Goal: Find specific page/section: Find specific page/section

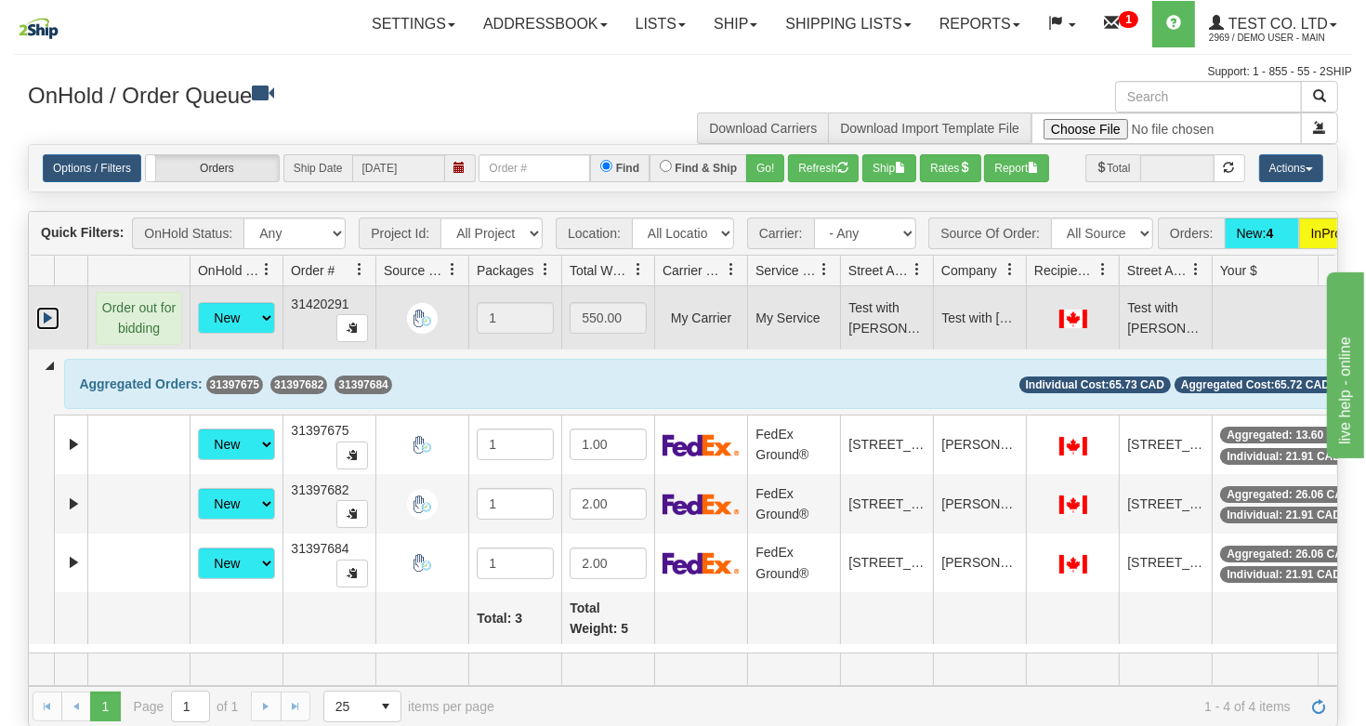
click at [46, 330] on link "Expand" at bounding box center [47, 318] width 23 height 23
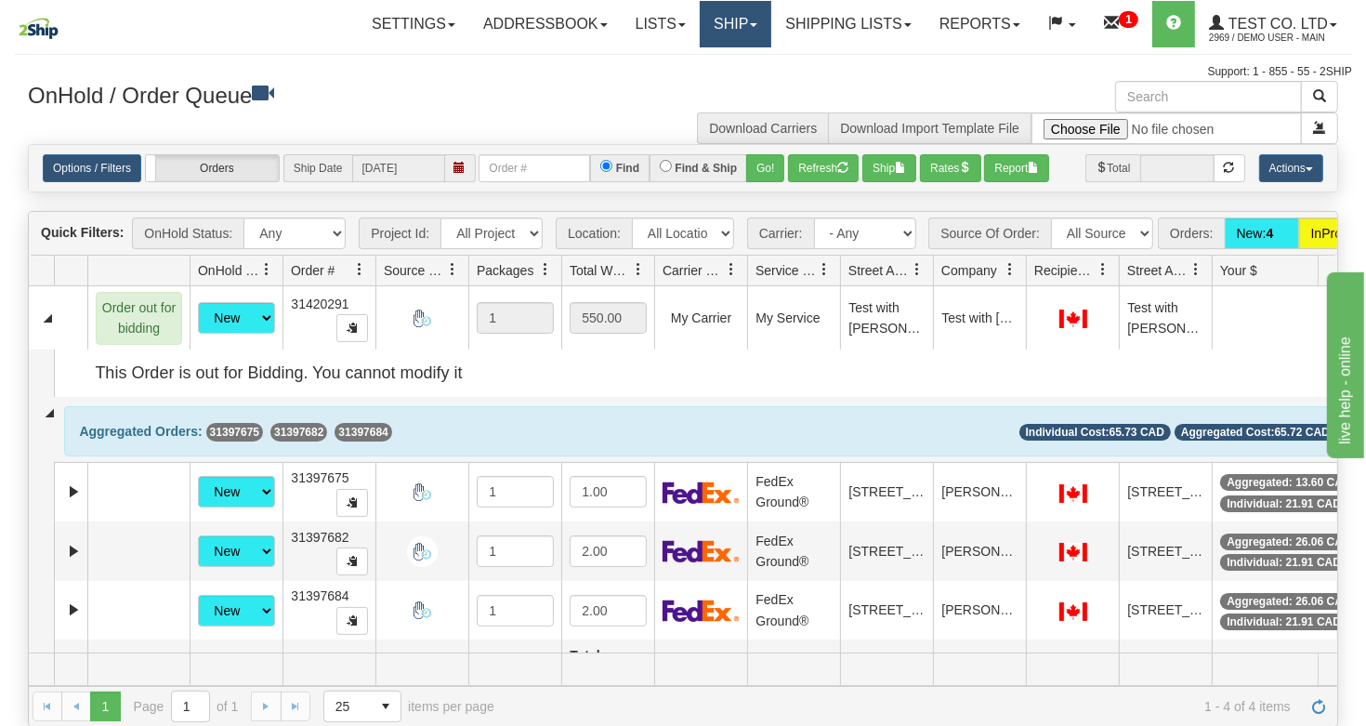
click at [715, 22] on link "Ship" at bounding box center [736, 24] width 72 height 46
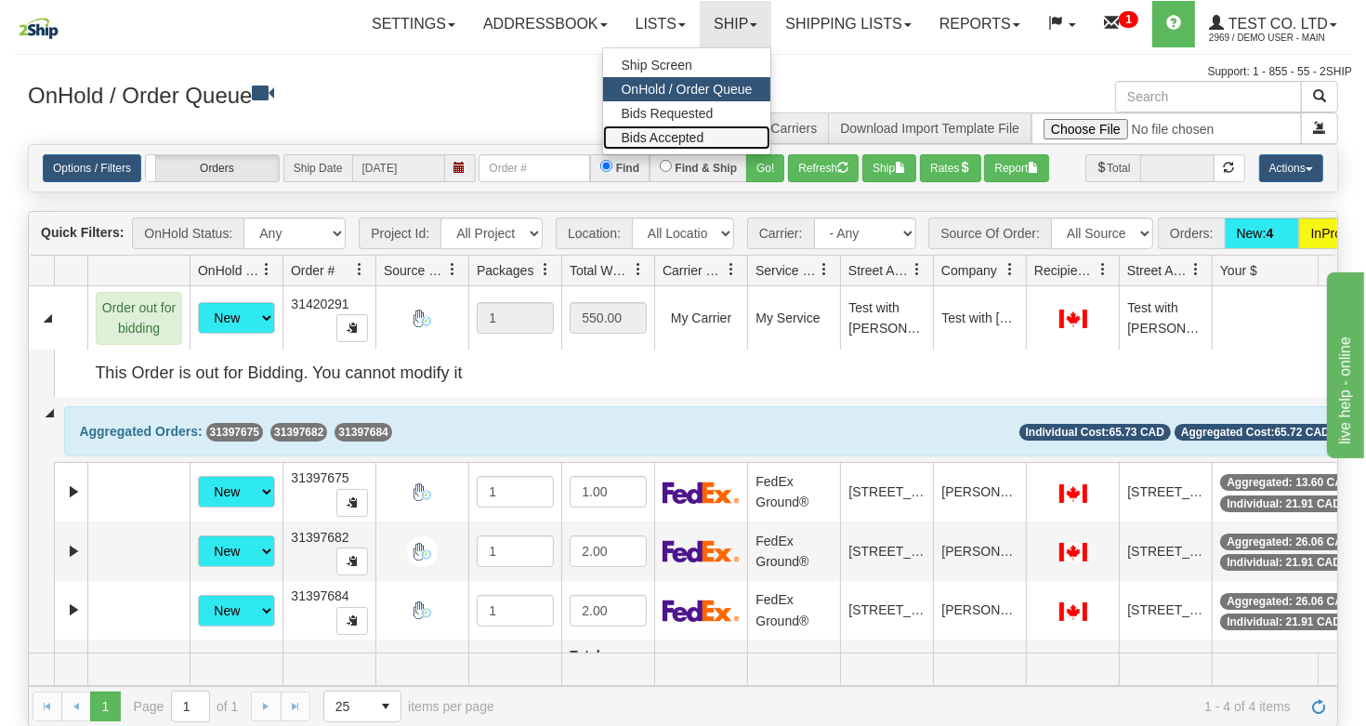
click at [659, 135] on span "Bids Accepted" at bounding box center [663, 137] width 83 height 15
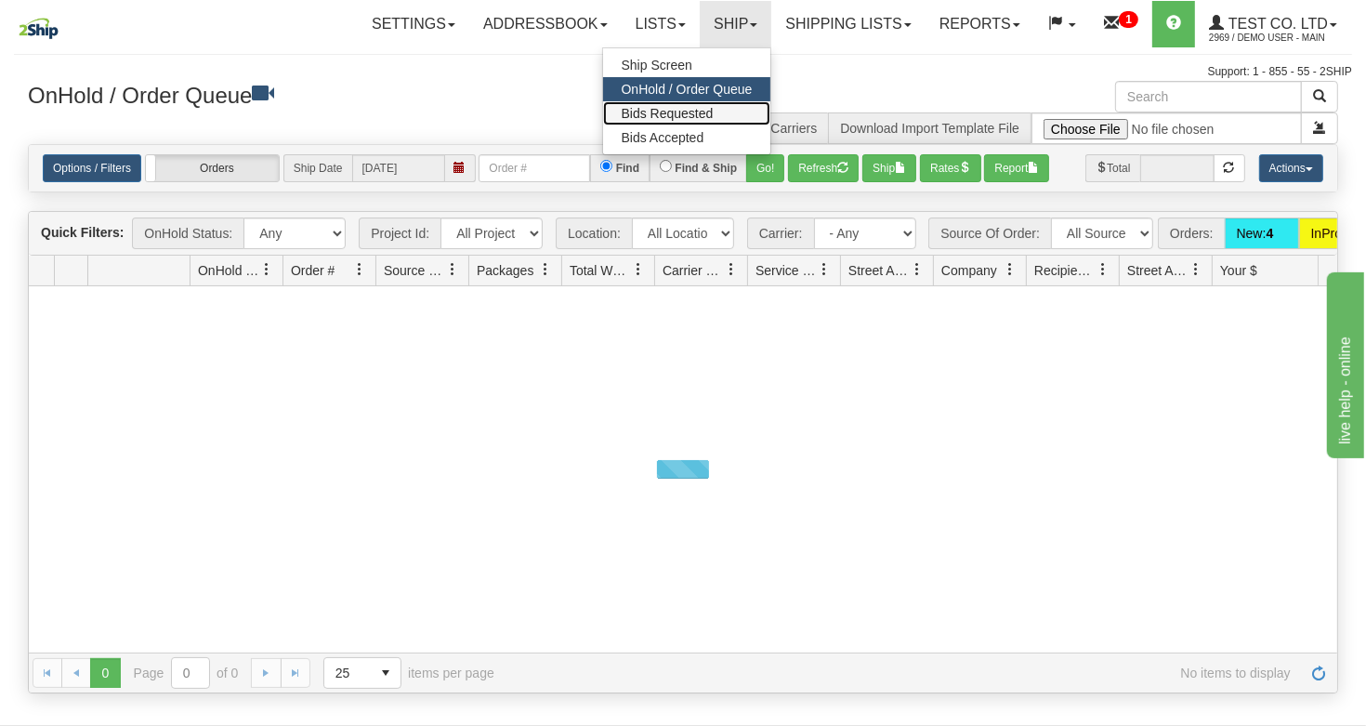
click at [663, 111] on span "Bids Requested" at bounding box center [668, 113] width 92 height 15
